Goal: Contribute content: Add original content to the website for others to see

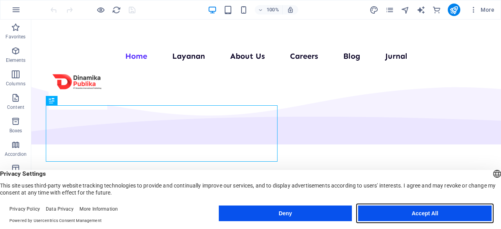
click at [398, 210] on button "Accept All" at bounding box center [425, 214] width 134 height 16
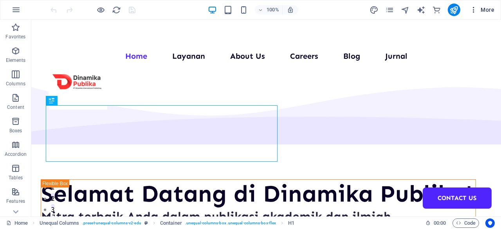
click at [486, 8] on span "More" at bounding box center [482, 10] width 25 height 8
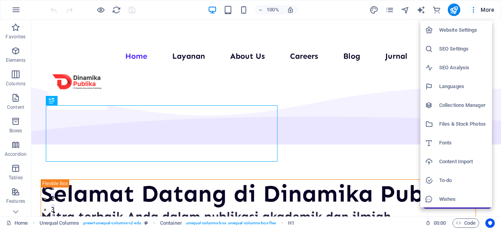
click at [468, 101] on h6 "Collections Manager" at bounding box center [463, 105] width 48 height 9
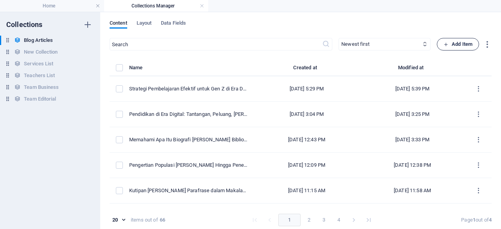
click at [466, 43] on span "Add Item" at bounding box center [458, 44] width 29 height 9
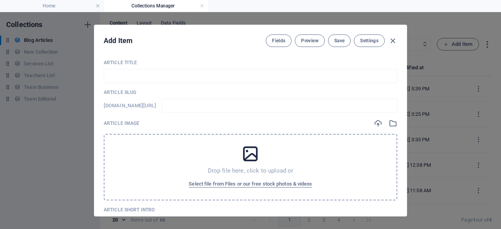
click at [215, 61] on p "Article Title" at bounding box center [251, 63] width 294 height 6
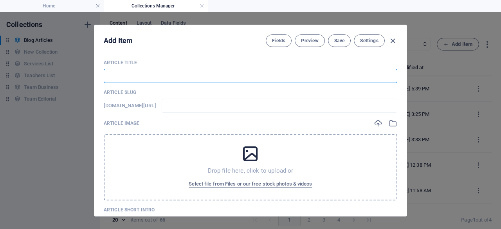
click at [131, 78] on input "text" at bounding box center [251, 76] width 294 height 14
paste input "Revolusi Riset: Cara AI untuk Mencari Jurnal Paling Efektif di Tahun 2025"
type input "Revolusi Riset: Cara AI untuk Mencari Jurnal Paling Efektif di Tahun 2025"
type input "revolusi-[PERSON_NAME]-ai-untuk-mencari-jurnal-paling-efektif-di-tahun-2025"
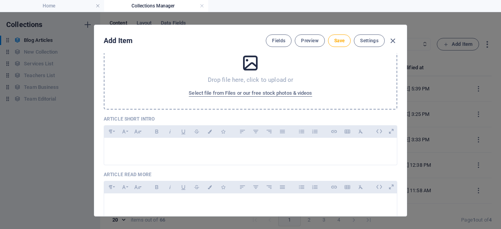
scroll to position [92, 0]
type input "Revolusi Riset: Cara AI untuk Mencari Jurnal Paling Efektif di Tahun 2025"
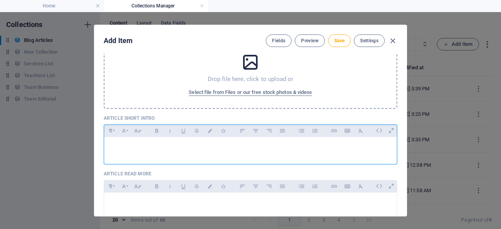
click at [217, 151] on div at bounding box center [250, 149] width 293 height 24
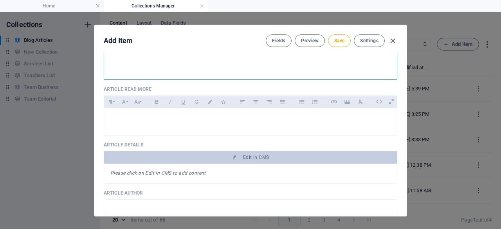
scroll to position [204, 0]
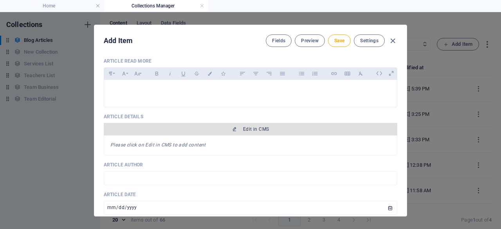
click at [235, 128] on icon "button" at bounding box center [234, 129] width 5 height 5
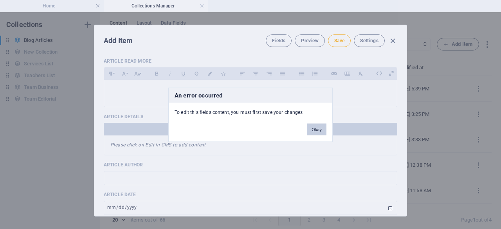
click at [319, 130] on button "Okay" at bounding box center [317, 129] width 20 height 12
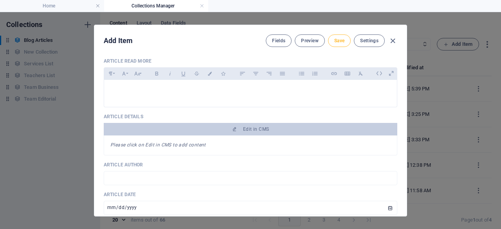
click at [339, 45] on button "Save" at bounding box center [339, 40] width 23 height 13
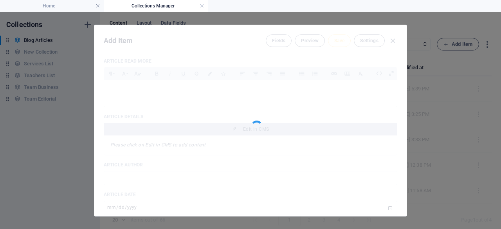
type input "revolusi-[PERSON_NAME]-ai-untuk-mencari-jurnal-paling-efektif-di-tahun-2025"
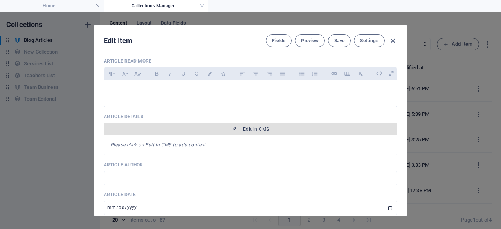
click at [253, 126] on span "Edit in CMS" at bounding box center [256, 129] width 26 height 6
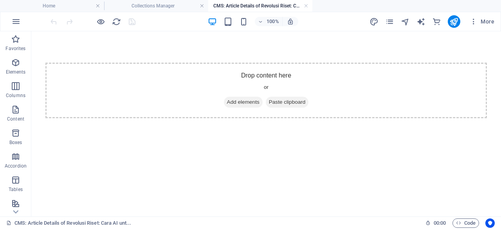
scroll to position [0, 0]
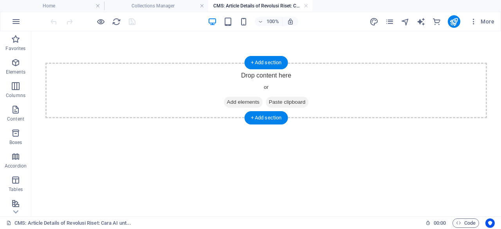
click at [233, 76] on div "Drop content here or Add elements Paste clipboard" at bounding box center [266, 91] width 442 height 56
click at [269, 61] on div "+ Add section" at bounding box center [266, 62] width 43 height 13
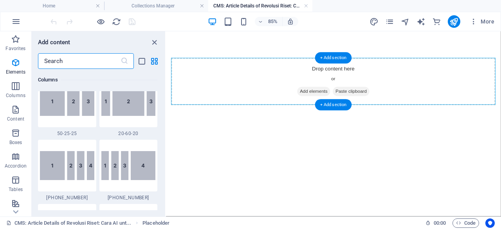
scroll to position [1370, 0]
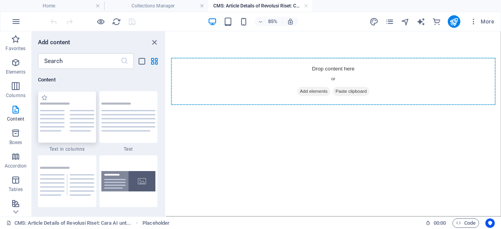
click at [62, 127] on img at bounding box center [67, 117] width 54 height 29
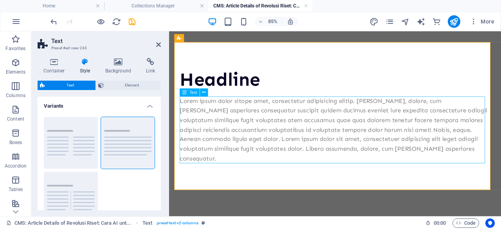
scroll to position [0, 0]
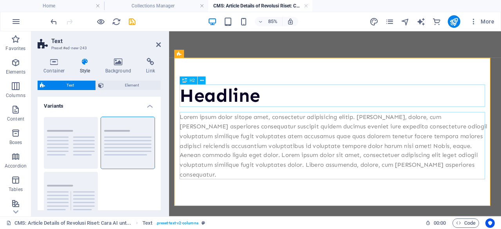
click at [284, 106] on div "Headline" at bounding box center [365, 107] width 366 height 26
click at [246, 107] on div "Headline" at bounding box center [365, 107] width 366 height 26
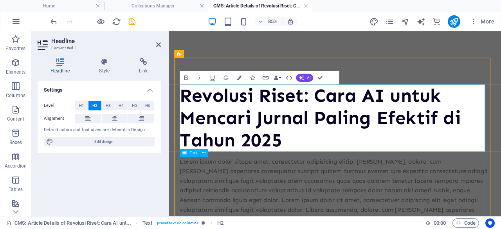
click at [260, 182] on div "Lorem ipsum dolor sitope amet, consectetur adipisicing elitip. [PERSON_NAME], d…" at bounding box center [365, 218] width 366 height 79
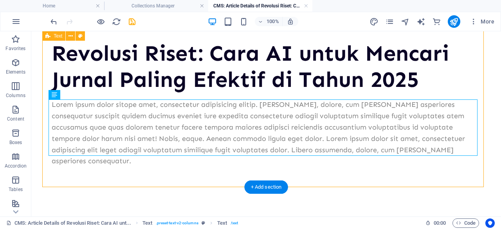
scroll to position [54, 0]
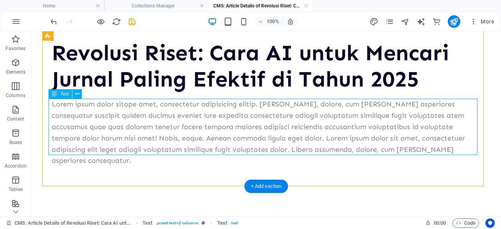
click at [329, 109] on div "Lorem ipsum dolor sitope amet, consectetur adipisicing elitip. [PERSON_NAME], d…" at bounding box center [266, 133] width 429 height 68
click at [219, 92] on div "Revolusi Riset: Cara AI untuk Mencari Jurnal Paling Efektif di Tahun 2025" at bounding box center [266, 66] width 429 height 52
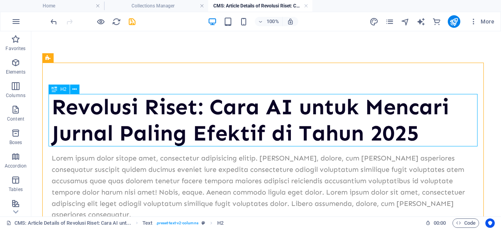
scroll to position [55, 0]
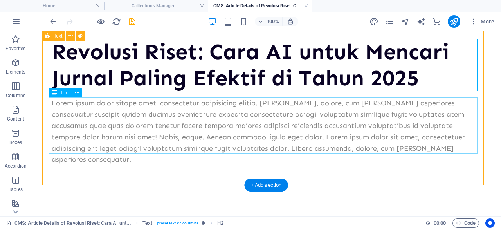
click at [89, 111] on div "Lorem ipsum dolor sitope amet, consectetur adipisicing elitip. [PERSON_NAME], d…" at bounding box center [266, 132] width 429 height 68
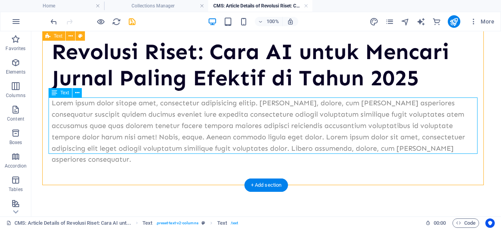
drag, startPoint x: 439, startPoint y: 147, endPoint x: 398, endPoint y: 131, distance: 43.6
click at [398, 131] on div "Lorem ipsum dolor sitope amet, consectetur adipisicing elitip. [PERSON_NAME], d…" at bounding box center [266, 132] width 429 height 68
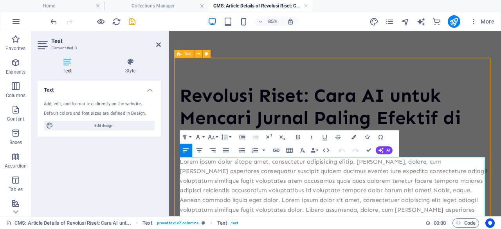
scroll to position [71, 0]
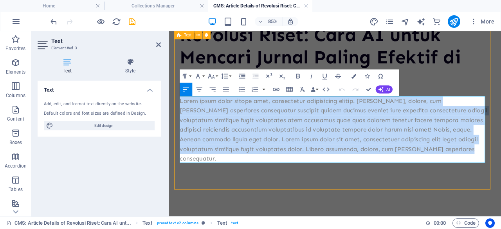
drag, startPoint x: 232, startPoint y: 177, endPoint x: 182, endPoint y: 112, distance: 81.8
click at [182, 112] on p "Lorem ipsum dolor sitope amet, consectetur adipisicing elitip. [PERSON_NAME], d…" at bounding box center [365, 147] width 366 height 79
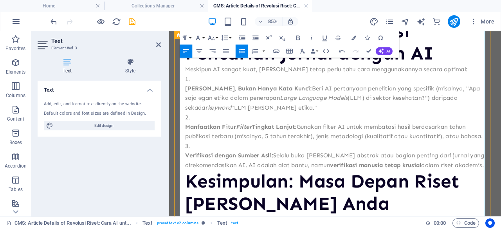
scroll to position [757, 0]
click at [188, 136] on ul "Menemukan penulis kunci [PERSON_NAME] institusi yang paling banyak berkontribus…" at bounding box center [365, 115] width 366 height 353
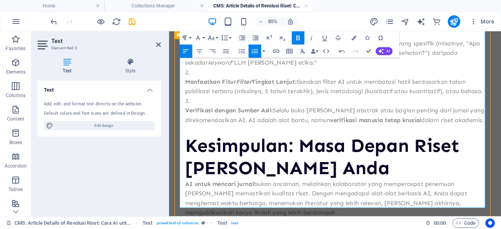
scroll to position [862, 0]
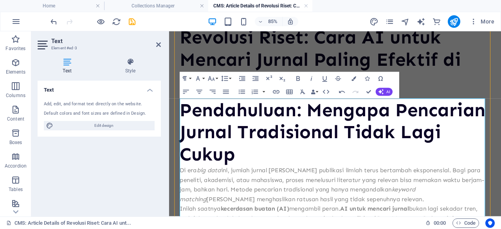
scroll to position [69, 0]
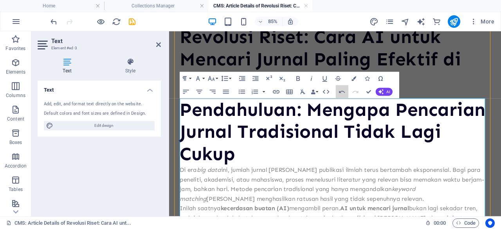
click at [339, 86] on button "Undo" at bounding box center [342, 91] width 13 height 13
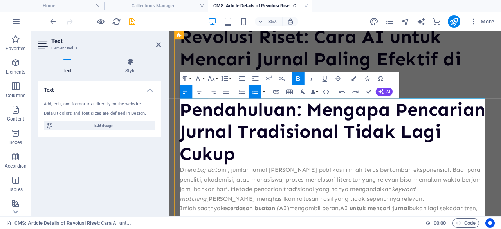
click at [405, 143] on h2 "Pendahuluan: Mengapa Pencarian Jurnal Tradisional Tidak Lagi Cukup" at bounding box center [365, 149] width 366 height 79
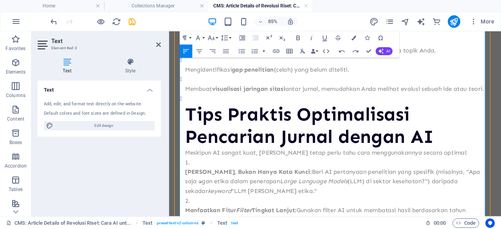
scroll to position [765, 0]
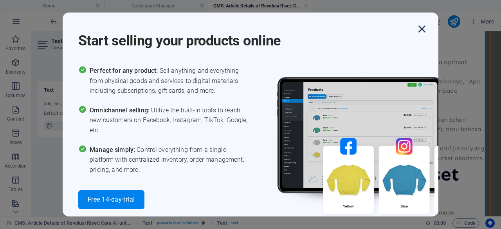
click at [423, 30] on icon "button" at bounding box center [422, 29] width 14 height 14
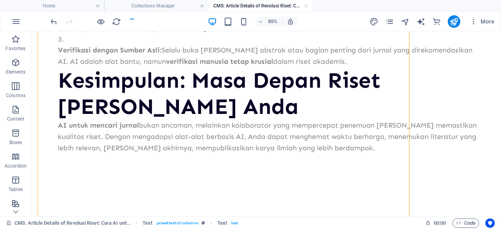
scroll to position [701, 0]
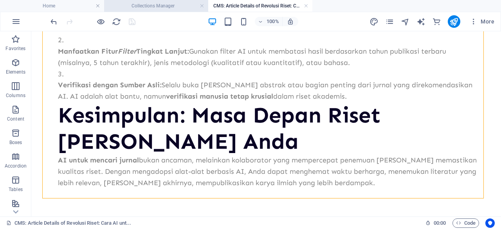
click at [142, 11] on li "Collections Manager" at bounding box center [156, 6] width 104 height 12
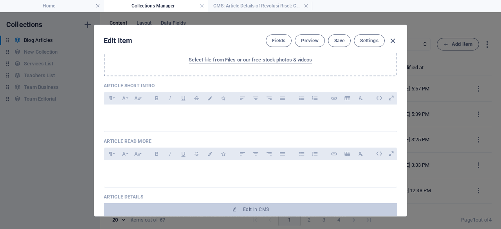
scroll to position [125, 0]
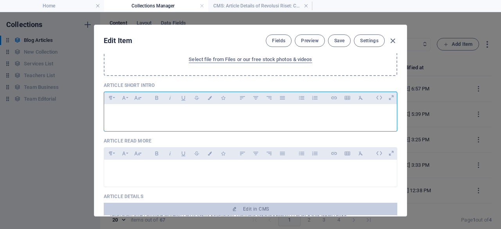
click at [237, 119] on div at bounding box center [250, 116] width 293 height 24
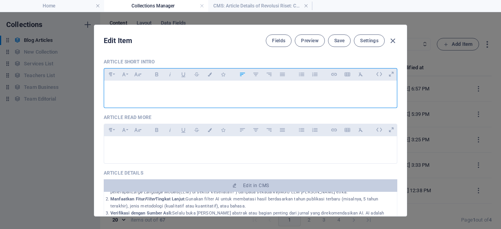
scroll to position [149, 0]
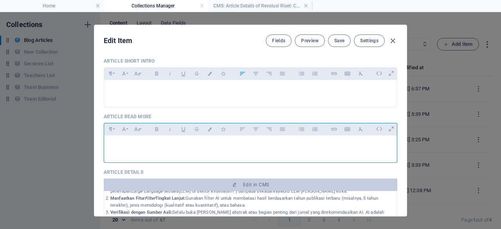
click at [138, 143] on p at bounding box center [250, 145] width 280 height 7
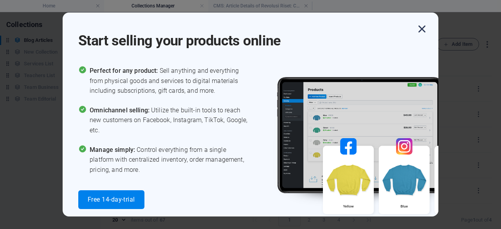
click at [419, 29] on icon "button" at bounding box center [422, 29] width 14 height 14
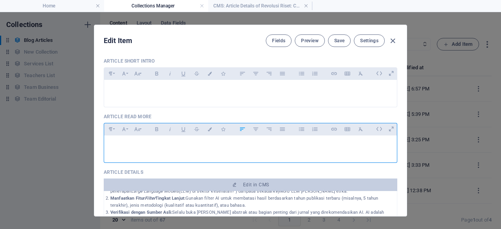
click at [198, 144] on p at bounding box center [250, 145] width 280 height 7
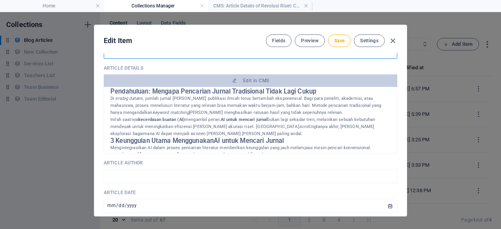
scroll to position [0, 0]
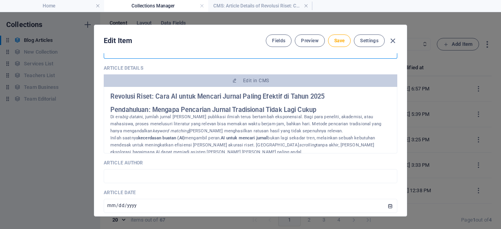
click at [153, 107] on h2 "Pendahuluan: Mengapa Pencarian Jurnal Tradisional Tidak Lagi Cukup" at bounding box center [250, 110] width 280 height 7
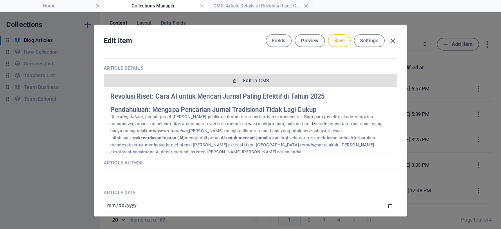
click at [238, 78] on span "Edit in CMS" at bounding box center [250, 81] width 287 height 6
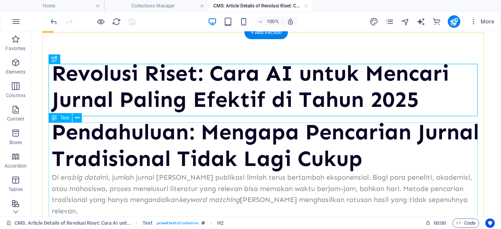
scroll to position [41, 0]
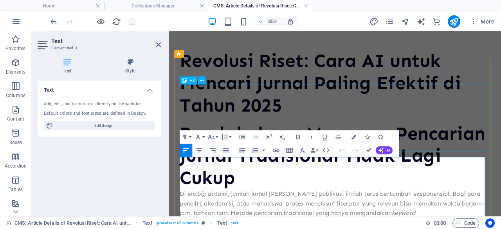
scroll to position [0, 0]
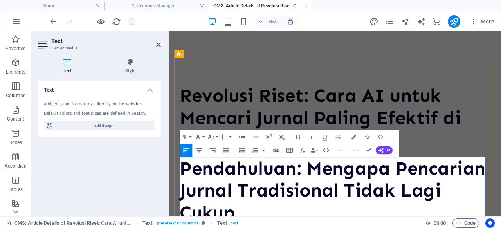
click at [334, 190] on h2 "Pendahuluan: Mengapa Pencarian Jurnal Tradisional Tidak Lagi Cukup" at bounding box center [365, 218] width 366 height 79
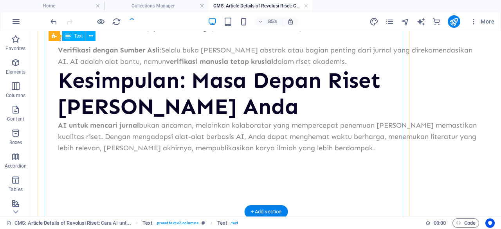
scroll to position [699, 0]
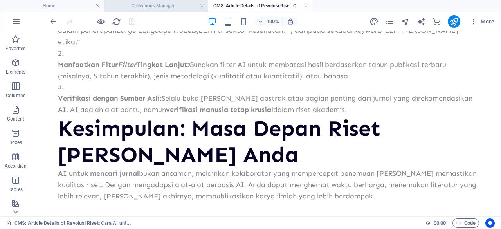
click at [182, 3] on h4 "Collections Manager" at bounding box center [156, 6] width 104 height 9
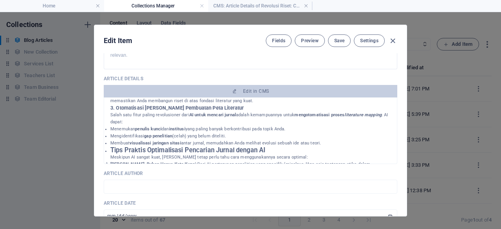
scroll to position [157, 0]
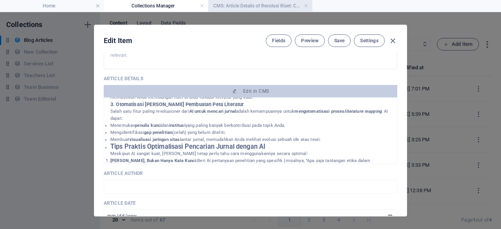
click at [251, 7] on h4 "CMS: Article Details of Revolusi Riset: Cara AI unt..." at bounding box center [260, 6] width 104 height 9
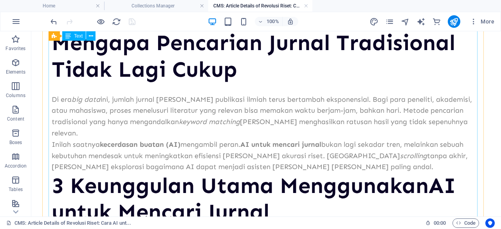
scroll to position [204, 0]
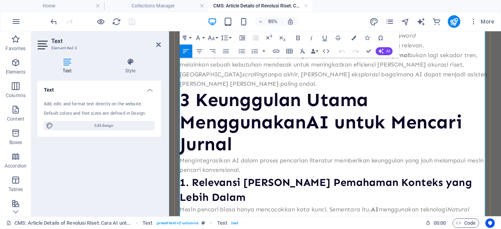
scroll to position [193, 0]
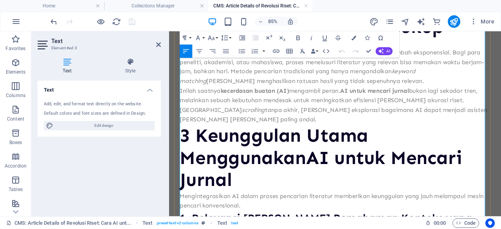
click at [238, 143] on h2 "3 Keunggulan Utama Menggunakan AI untuk Mencari Jurnal" at bounding box center [365, 180] width 366 height 79
click at [230, 136] on p "Inilah saatnya kecerdasan buatan (AI) mengambil peran. AI untuk mencari jurnal …" at bounding box center [365, 118] width 366 height 45
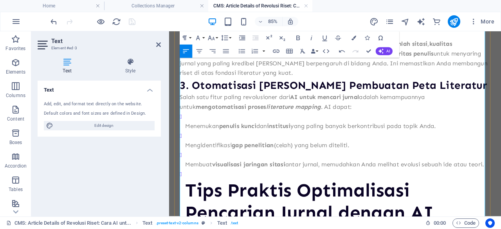
scroll to position [644, 0]
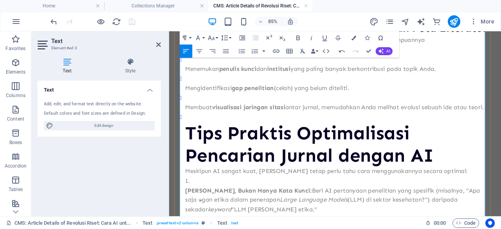
click at [215, 116] on p "Membuat visualisasi jaringan sitasi antar jurnal, memudahkan Anda melihat evolu…" at bounding box center [368, 121] width 360 height 11
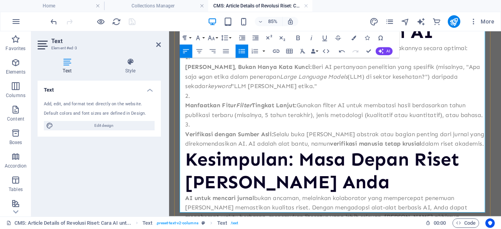
scroll to position [870, 0]
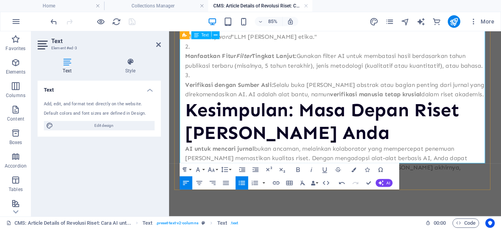
click at [229, 89] on p "Verifikasi dengan Sumber Asli: Selalu buka [PERSON_NAME] abstrak atau bagian pe…" at bounding box center [368, 100] width 360 height 23
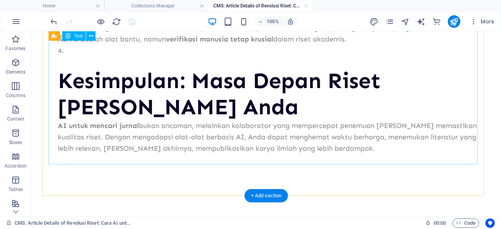
scroll to position [783, 0]
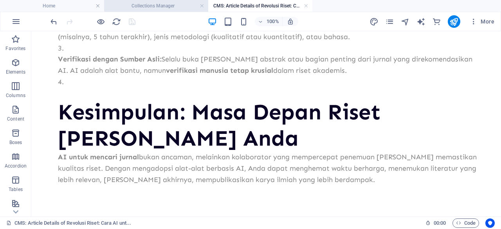
click at [157, 4] on h4 "Collections Manager" at bounding box center [156, 6] width 104 height 9
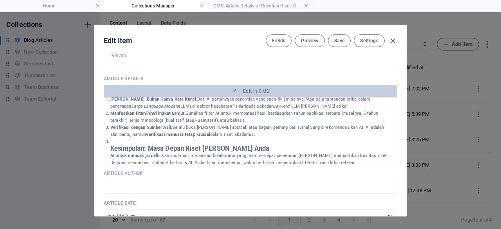
scroll to position [236, 0]
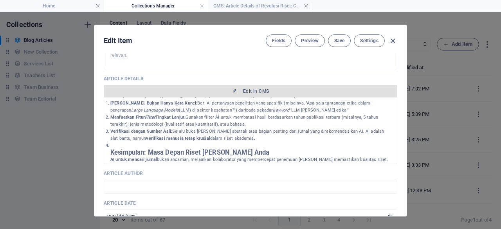
click at [243, 88] on span "Edit in CMS" at bounding box center [256, 91] width 26 height 6
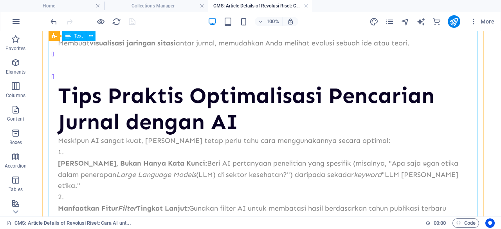
scroll to position [544, 0]
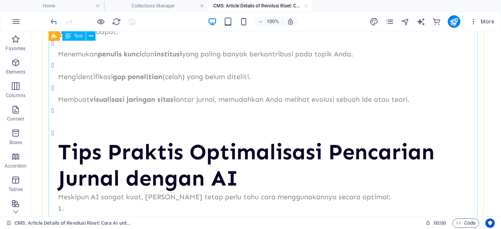
click at [80, 133] on div "Mengapa Pencarian Jurnal Tradisional Tidak Lagi Cukup Di era big data ini, juml…" at bounding box center [266, 17] width 429 height 816
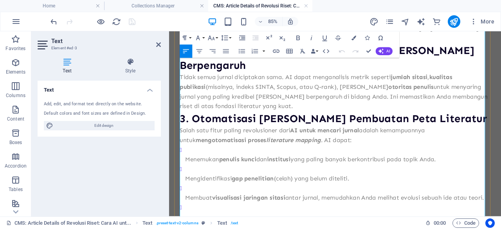
scroll to position [612, 0]
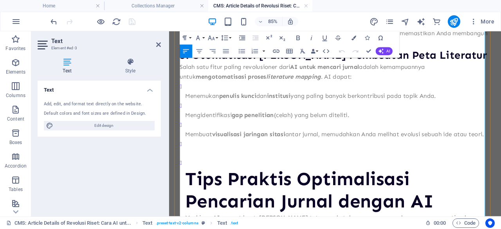
click at [195, 192] on h2 "Tips Praktis Optimalisasi Pencarian Jurnal dengan AI" at bounding box center [368, 218] width 360 height 52
click at [198, 170] on p at bounding box center [368, 175] width 360 height 11
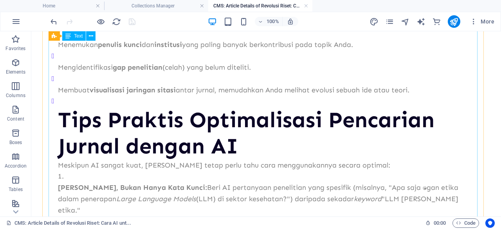
scroll to position [553, 0]
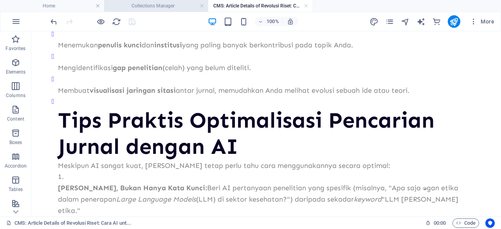
click at [177, 6] on h4 "Collections Manager" at bounding box center [156, 6] width 104 height 9
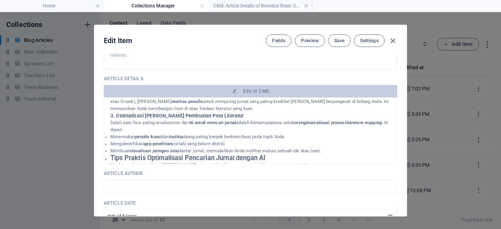
scroll to position [172, 0]
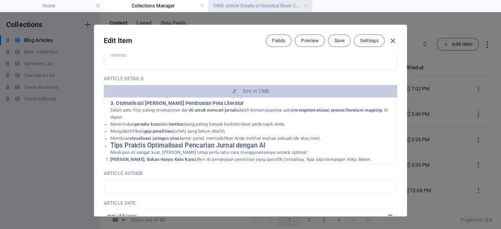
click at [220, 2] on h4 "CMS: Article Details of Revolusi Riset: Cara AI unt..." at bounding box center [260, 6] width 104 height 9
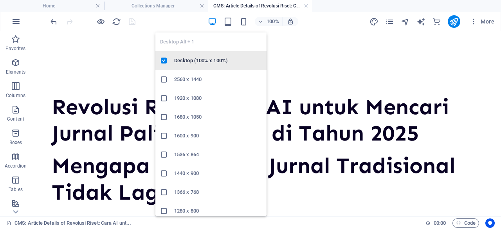
scroll to position [0, 0]
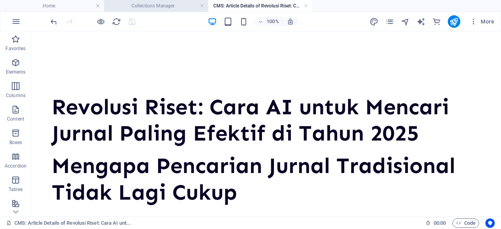
click at [175, 2] on h4 "Collections Manager" at bounding box center [156, 6] width 104 height 9
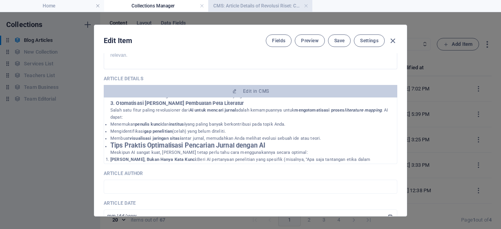
click at [266, 7] on h4 "CMS: Article Details of Revolusi Riset: Cara AI unt..." at bounding box center [260, 6] width 104 height 9
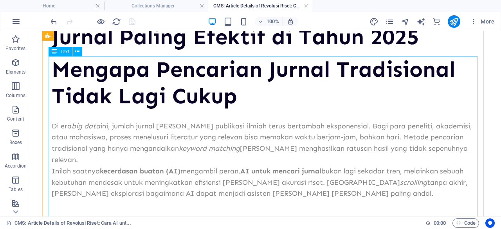
scroll to position [252, 0]
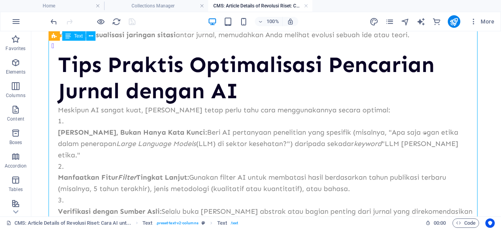
scroll to position [537, 0]
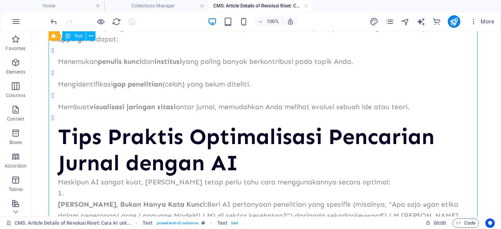
click at [63, 124] on div "Mengapa Pencarian Jurnal Tradisional Tidak Lagi Cukup Di era big data ini, juml…" at bounding box center [266, 12] width 429 height 793
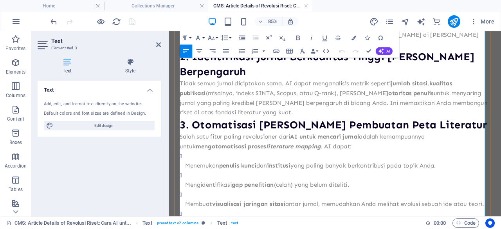
scroll to position [635, 0]
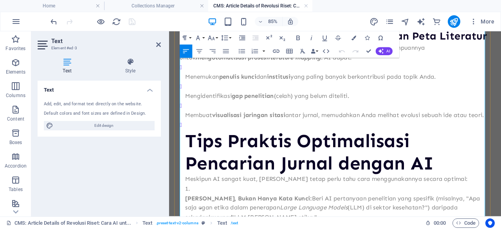
click at [193, 147] on h2 "Tips Praktis Optimalisasi Pencarian Jurnal dengan AI" at bounding box center [368, 173] width 360 height 52
click at [211, 125] on p "Membuat visualisasi jaringan sitasi antar jurnal, memudahkan Anda melihat evolu…" at bounding box center [368, 130] width 360 height 11
click at [239, 50] on icon "button" at bounding box center [242, 51] width 8 height 8
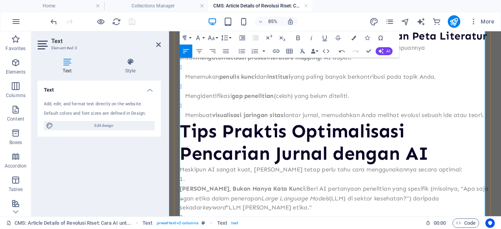
click at [211, 125] on p "Membuat visualisasi jaringan sitasi antar jurnal, memudahkan Anda melihat evolu…" at bounding box center [368, 130] width 360 height 11
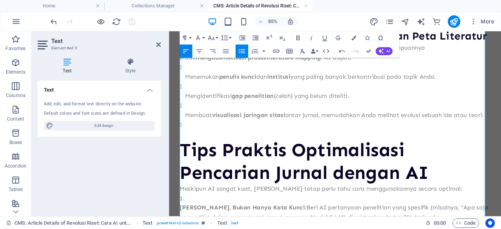
click at [243, 54] on icon "button" at bounding box center [242, 51] width 8 height 8
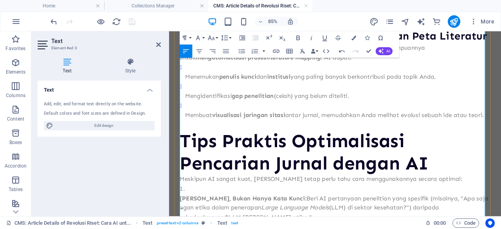
click at [202, 125] on p "Membuat visualisasi jaringan sitasi antar jurnal, memudahkan Anda melihat evolu…" at bounding box center [368, 130] width 360 height 11
click at [208, 136] on p at bounding box center [365, 141] width 366 height 11
click at [221, 125] on p "Membuat visualisasi jaringan sitasi antar jurnal, memudahkan Anda melihat evolu…" at bounding box center [368, 130] width 360 height 11
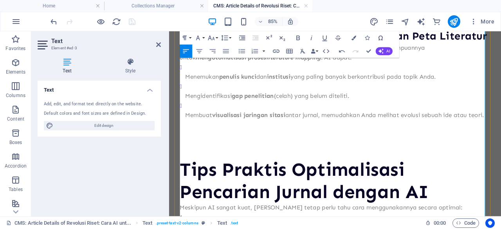
click at [202, 170] on p at bounding box center [365, 175] width 366 height 11
click at [203, 147] on p at bounding box center [365, 152] width 366 height 11
click at [196, 158] on p at bounding box center [365, 163] width 366 height 11
drag, startPoint x: 196, startPoint y: 135, endPoint x: 184, endPoint y: 110, distance: 27.7
click at [184, 110] on div "Mengapa Pencarian Jurnal Tradisional Tidak Lagi Cukup Di era big data ini, juml…" at bounding box center [365, 11] width 366 height 934
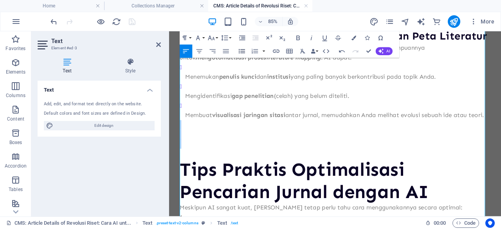
click at [237, 48] on button "Unordered List" at bounding box center [242, 51] width 13 height 13
click at [207, 170] on p at bounding box center [365, 175] width 366 height 11
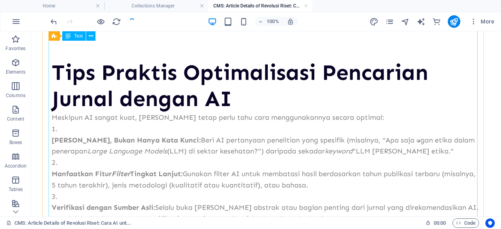
scroll to position [609, 0]
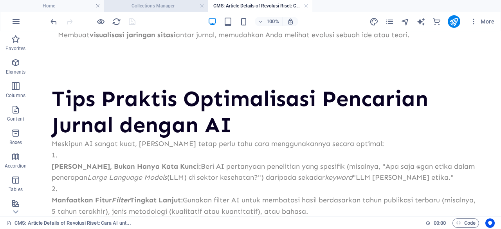
click at [161, 9] on h4 "Collections Manager" at bounding box center [156, 6] width 104 height 9
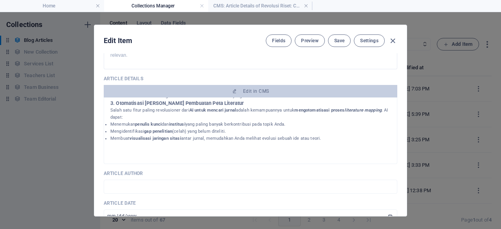
click at [161, 9] on h4 "Collections Manager" at bounding box center [156, 6] width 104 height 9
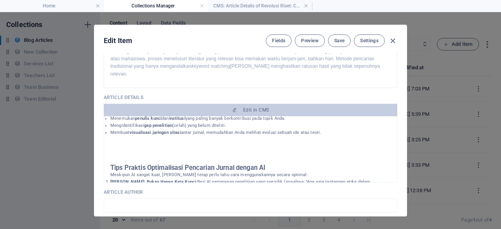
scroll to position [197, 0]
click at [244, 3] on h4 "CMS: Article Details of Revolusi Riset: Cara AI unt..." at bounding box center [260, 6] width 104 height 9
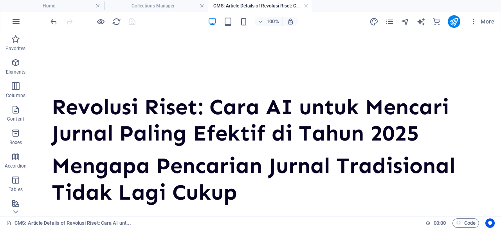
scroll to position [0, 0]
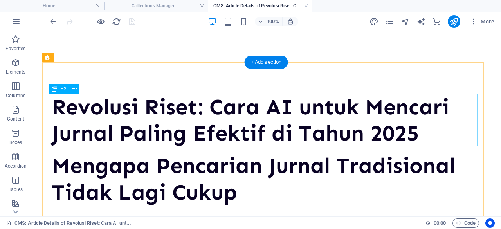
click at [189, 134] on div "Revolusi Riset: Cara AI untuk Mencari Jurnal Paling Efektif di Tahun 2025" at bounding box center [266, 120] width 429 height 52
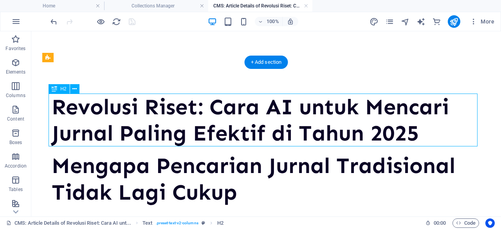
click at [189, 134] on div "Revolusi Riset: Cara AI untuk Mencari Jurnal Paling Efektif di Tahun 2025" at bounding box center [266, 120] width 429 height 52
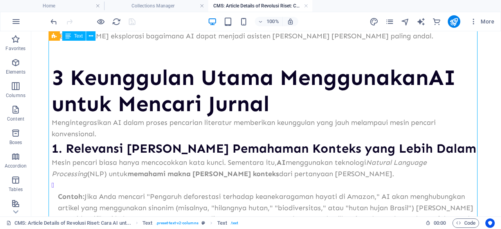
scroll to position [330, 0]
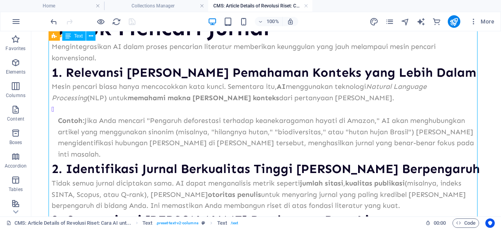
click at [229, 154] on div "Mengapa Pencarian Jurnal Tradisional Tidak Lagi Cukup Di era big data ini, juml…" at bounding box center [266, 231] width 429 height 816
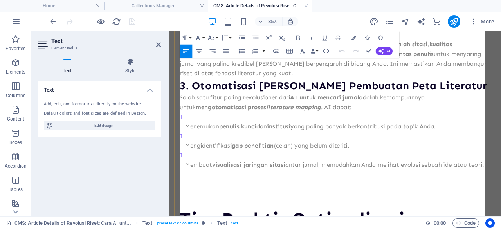
scroll to position [580, 0]
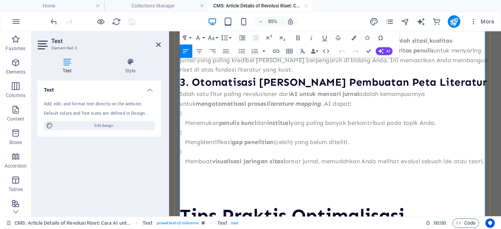
click at [211, 224] on p at bounding box center [365, 229] width 366 height 11
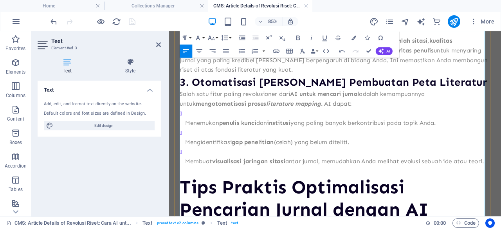
scroll to position [505, 0]
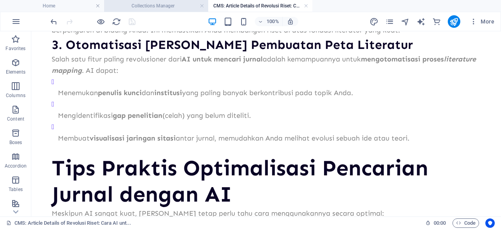
click at [174, 11] on li "Collections Manager" at bounding box center [156, 6] width 104 height 12
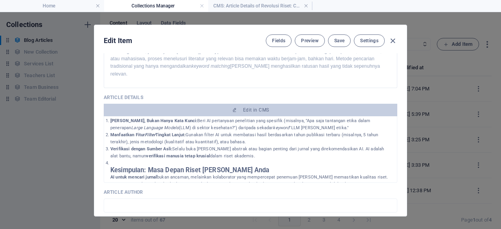
scroll to position [253, 0]
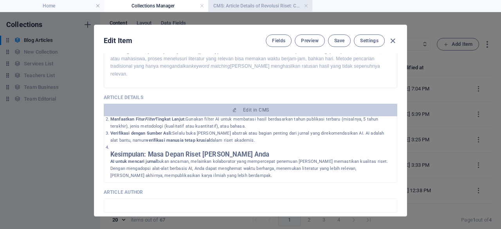
click at [224, 1] on li "CMS: Article Details of Revolusi Riset: Cara AI unt..." at bounding box center [260, 6] width 104 height 12
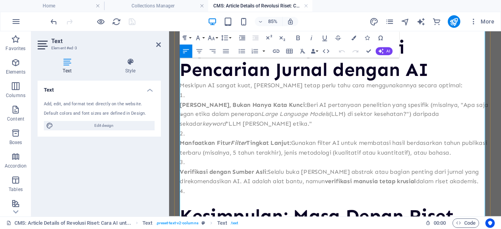
scroll to position [798, 0]
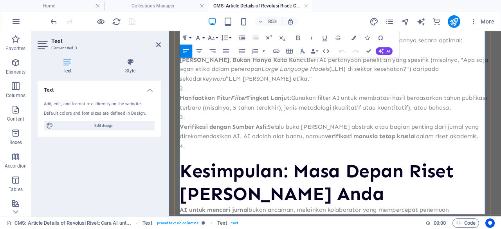
click at [191, 183] on h2 "Kesimpulan: Masa Depan Riset [PERSON_NAME] Anda" at bounding box center [365, 209] width 366 height 52
click at [203, 161] on li at bounding box center [365, 172] width 366 height 23
click at [193, 161] on li at bounding box center [365, 172] width 366 height 23
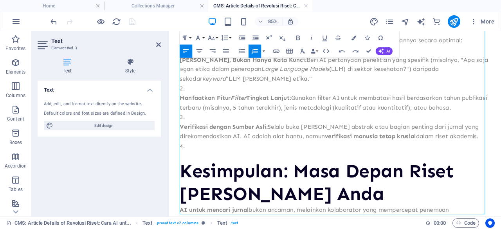
click at [253, 46] on button "Ordered List" at bounding box center [255, 51] width 13 height 13
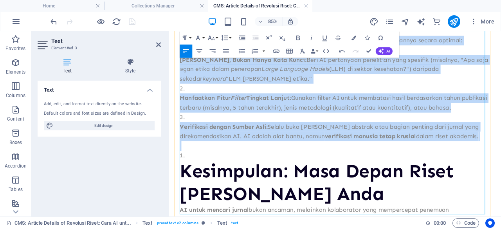
click at [212, 172] on li at bounding box center [365, 177] width 366 height 11
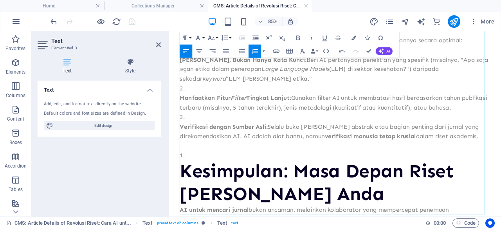
click at [250, 50] on button "Ordered List" at bounding box center [255, 51] width 13 height 13
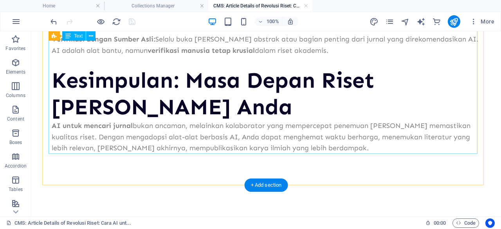
scroll to position [759, 0]
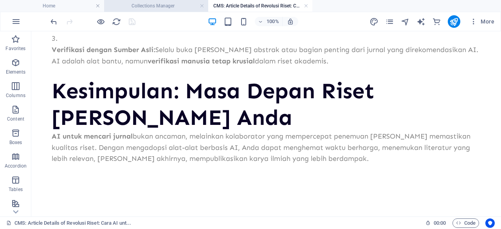
click at [176, 2] on h4 "Collections Manager" at bounding box center [156, 6] width 104 height 9
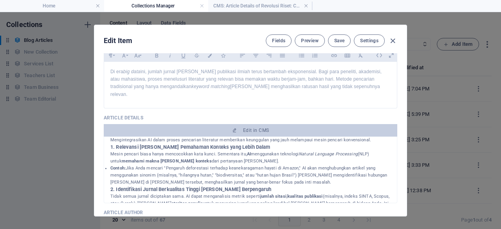
scroll to position [118, 0]
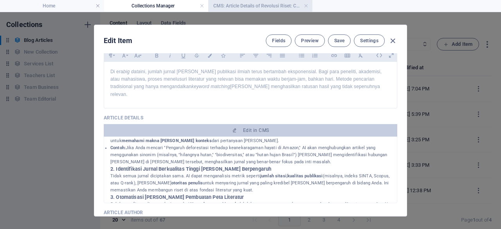
click at [264, 4] on h4 "CMS: Article Details of Revolusi Riset: Cara AI unt..." at bounding box center [260, 6] width 104 height 9
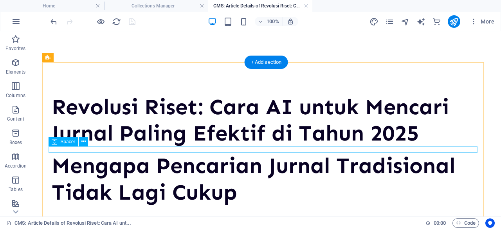
scroll to position [0, 0]
click at [193, 152] on div at bounding box center [266, 149] width 429 height 6
select select "rem"
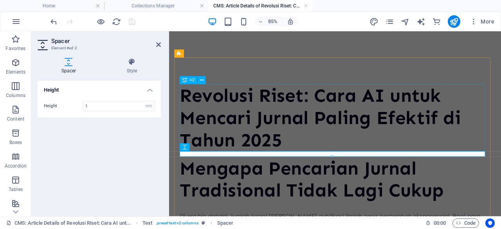
click at [269, 162] on div "Revolusi Riset: Cara AI untuk Mencari Jurnal Paling Efektif di Tahun 2025" at bounding box center [365, 133] width 366 height 79
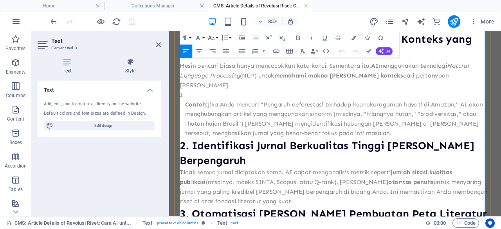
scroll to position [401, 0]
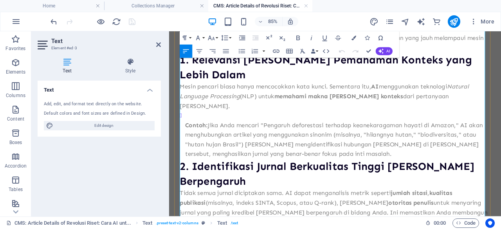
click at [189, 96] on p "Mesin pencari biasa hanya mencocokkan kata kunci. Sementara itu, AI menggunakan…" at bounding box center [365, 108] width 366 height 34
click at [189, 125] on li "Contoh: Jika Anda mencari "Pengaruh deforestasi terhadap keanekaragaman hayati …" at bounding box center [368, 153] width 360 height 56
click at [197, 125] on li "Contoh: Jika Anda mencari "Pengaruh deforestasi terhadap keanekaragaman hayati …" at bounding box center [368, 153] width 360 height 56
click at [240, 45] on button "Unordered List" at bounding box center [242, 51] width 13 height 13
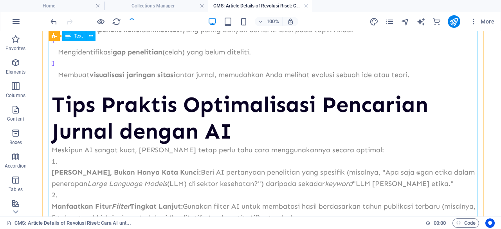
scroll to position [482, 0]
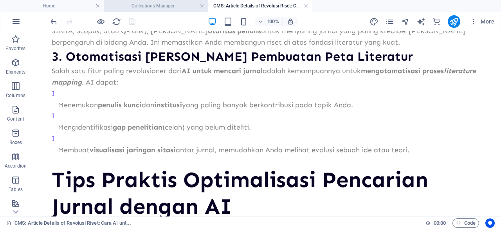
click at [175, 11] on li "Collections Manager" at bounding box center [156, 6] width 104 height 12
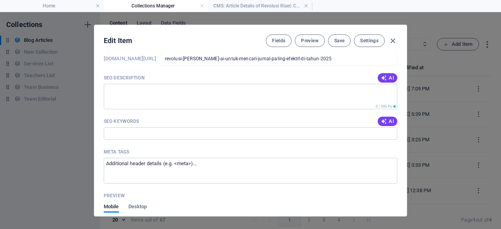
scroll to position [613, 0]
click at [260, 90] on textarea "SEO Description" at bounding box center [251, 95] width 294 height 25
click at [388, 74] on span "AI" at bounding box center [387, 77] width 13 height 6
type textarea "Temukan jurnal ilmiah secara efisien di tahun 2025 dengan teknologi AI. Tingkat…"
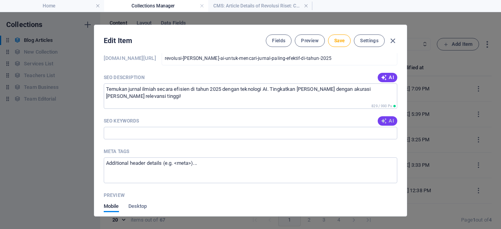
click at [390, 118] on span "AI" at bounding box center [387, 121] width 13 height 6
type input "AI untuk mencari jurnal, efisiensi riset, pencarian literatur dengan AI, Natura…"
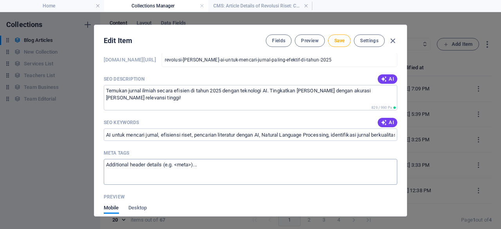
scroll to position [656, 0]
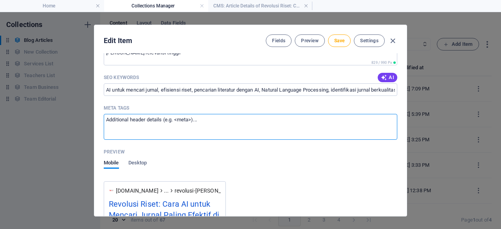
click at [216, 115] on textarea "Meta tags ​" at bounding box center [251, 126] width 294 height 25
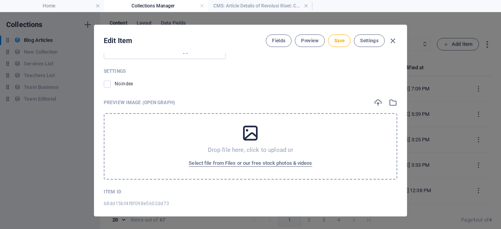
scroll to position [3, 0]
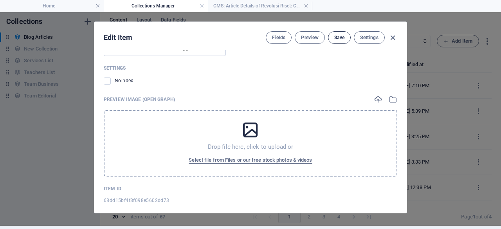
click at [340, 38] on span "Save" at bounding box center [339, 37] width 10 height 6
click at [390, 35] on icon "button" at bounding box center [393, 37] width 9 height 9
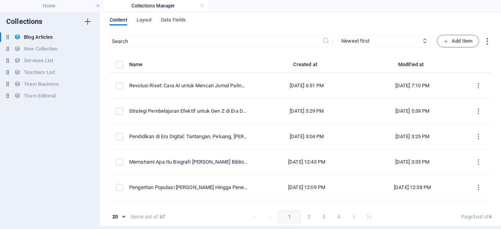
type input "revolusi-[PERSON_NAME]-ai-untuk-mencari-jurnal-paling-efektif-di-tahun-2025"
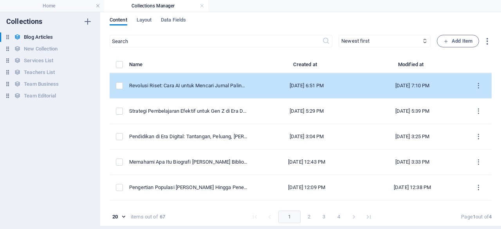
scroll to position [0, 0]
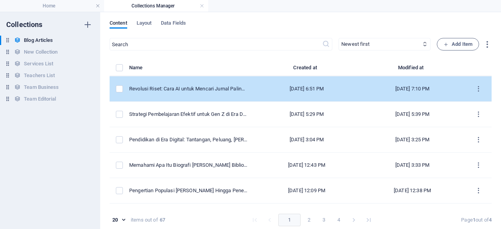
click at [324, 98] on td "[DATE] 6:51 PM" at bounding box center [307, 88] width 106 height 25
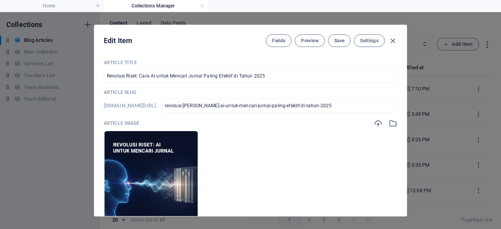
click at [282, 172] on ul "Drop files here to upload them instantly" at bounding box center [251, 178] width 294 height 94
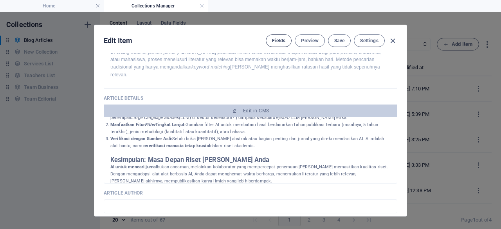
scroll to position [3, 0]
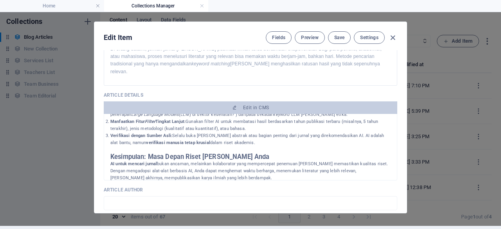
drag, startPoint x: 392, startPoint y: 36, endPoint x: 432, endPoint y: 58, distance: 46.1
click at [432, 58] on div "Edit Item Fields Preview Save Settings Article Title Revolusi Riset: Cara AI un…" at bounding box center [250, 117] width 501 height 217
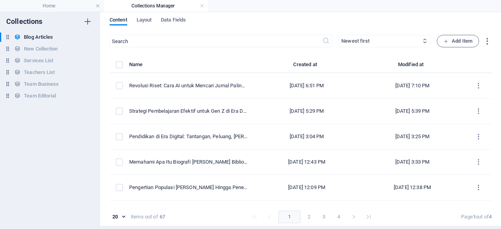
type input "revolusi-[PERSON_NAME]-ai-untuk-mencari-jurnal-paling-efektif-di-tahun-2025"
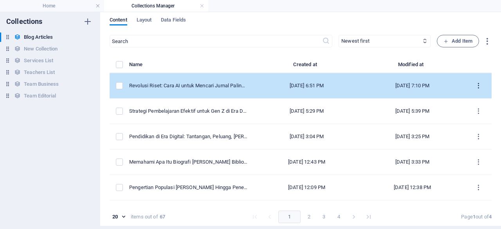
click at [475, 84] on icon "items list" at bounding box center [478, 85] width 7 height 7
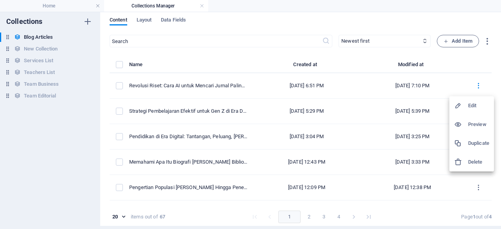
click at [277, 22] on div at bounding box center [250, 114] width 501 height 229
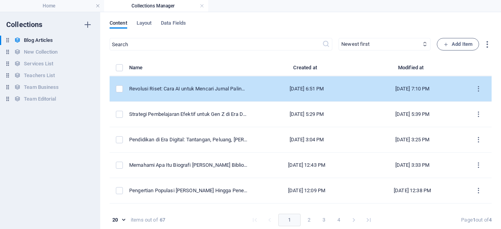
click at [246, 93] on td "Revolusi Riset: Cara AI untuk Mencari Jurnal Paling Efektif di Tahun 2025" at bounding box center [191, 88] width 125 height 25
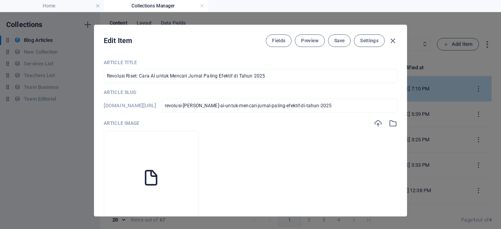
click at [246, 93] on p "Article Slug" at bounding box center [251, 92] width 294 height 6
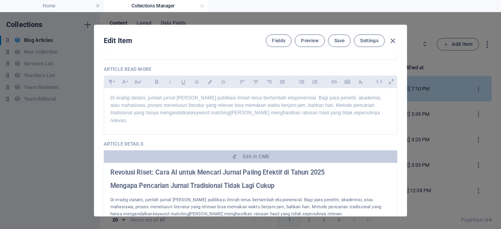
scroll to position [228, 0]
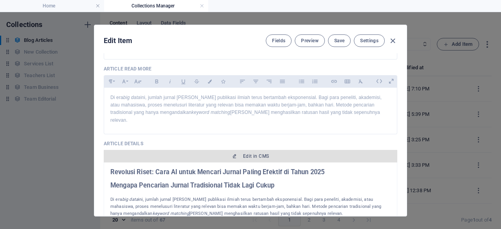
click at [259, 153] on span "Edit in CMS" at bounding box center [256, 156] width 26 height 6
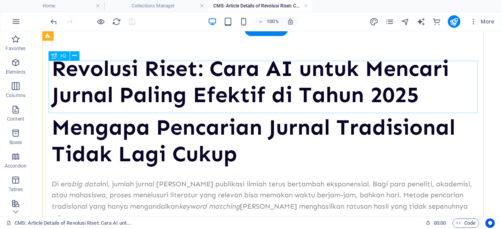
scroll to position [33, 0]
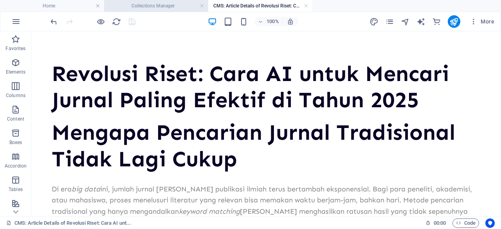
click at [146, 4] on h4 "Collections Manager" at bounding box center [156, 6] width 104 height 9
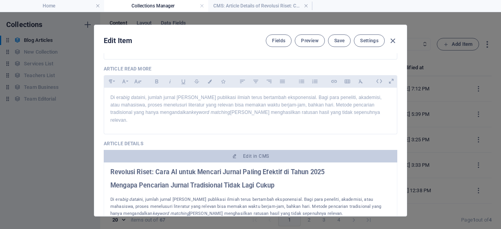
scroll to position [0, 0]
click at [392, 41] on icon "button" at bounding box center [393, 40] width 9 height 9
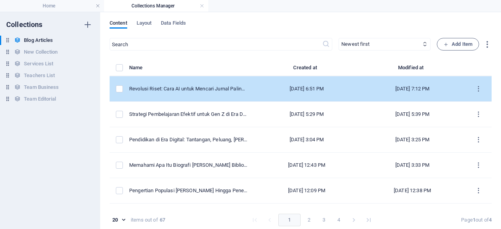
click at [254, 87] on td "[DATE] 6:51 PM" at bounding box center [307, 88] width 106 height 25
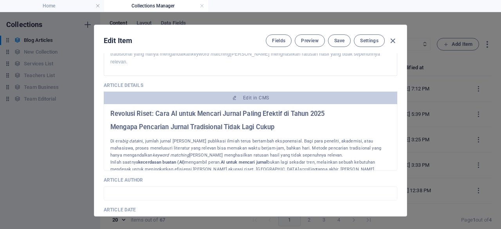
scroll to position [286, 0]
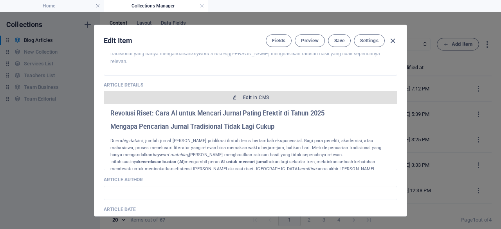
click at [210, 94] on span "Edit in CMS" at bounding box center [250, 97] width 287 height 6
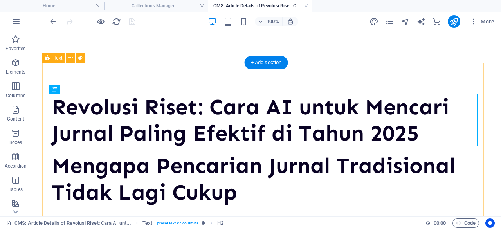
scroll to position [0, 0]
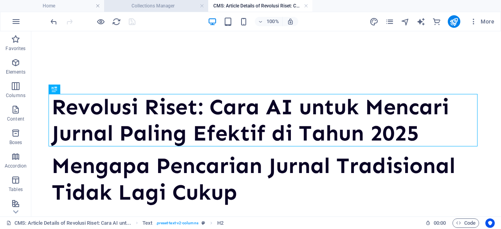
click at [148, 4] on h4 "Collections Manager" at bounding box center [156, 6] width 104 height 9
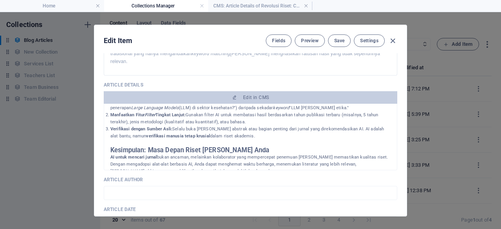
scroll to position [255, 0]
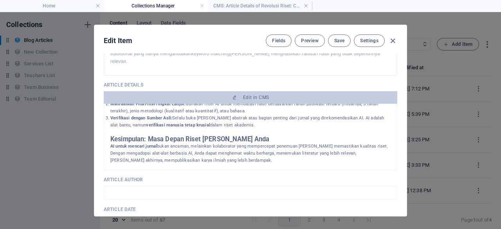
drag, startPoint x: 111, startPoint y: 106, endPoint x: 213, endPoint y: 150, distance: 111.8
click at [213, 150] on div "Revolusi Riset: Cara AI untuk Mencari Jurnal Paling Efektif di Tahun 2025 Menga…" at bounding box center [250, 9] width 280 height 309
copy div "Revolusi Riset: Cara AI untuk Mencari Jurnal Paling Efektif di Tahun 2025 Menga…"
click at [390, 43] on icon "button" at bounding box center [393, 40] width 9 height 9
